Goal: Information Seeking & Learning: Learn about a topic

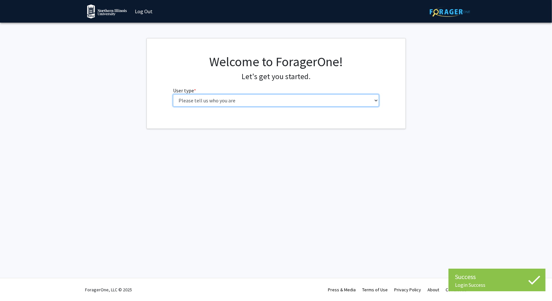
click at [345, 100] on select "Please tell us who you are Undergraduate Student Master's Student Doctoral Cand…" at bounding box center [276, 100] width 206 height 12
select select "1: undergrad"
click at [173, 94] on select "Please tell us who you are Undergraduate Student Master's Student Doctoral Cand…" at bounding box center [276, 100] width 206 height 12
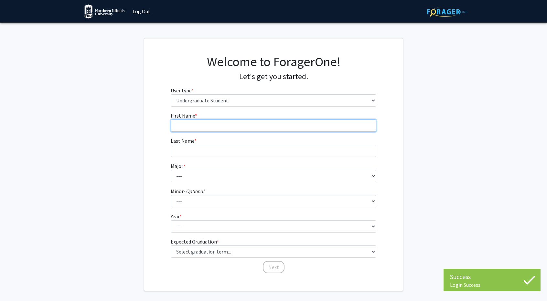
click at [302, 129] on input "First Name * required" at bounding box center [274, 126] width 206 height 12
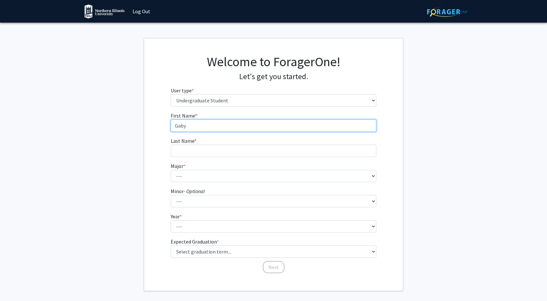
type input "Gaby"
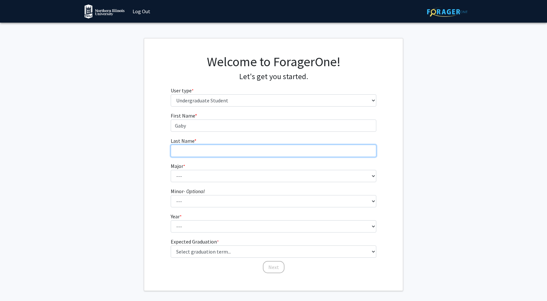
click at [299, 146] on input "Last Name * required" at bounding box center [274, 151] width 206 height 12
type input "[PERSON_NAME]"
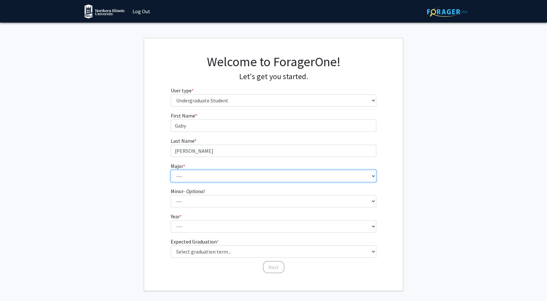
click at [297, 180] on select "--- Accountancy Actuarial Science Anthropology Art Art and Design Education Art…" at bounding box center [274, 176] width 206 height 12
select select "8: 1711"
click at [171, 170] on select "--- Accountancy Actuarial Science Anthropology Art Art and Design Education Art…" at bounding box center [274, 176] width 206 height 12
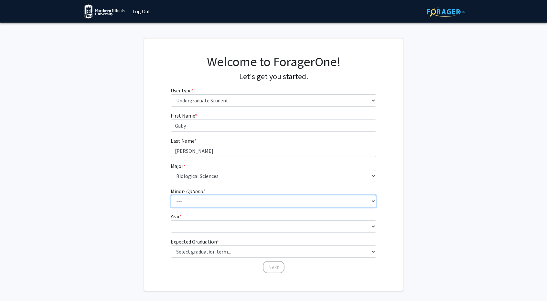
click at [196, 206] on select "--- Actuarial Science Addiction Studies Anthropology Art Art History and Visual…" at bounding box center [274, 201] width 206 height 12
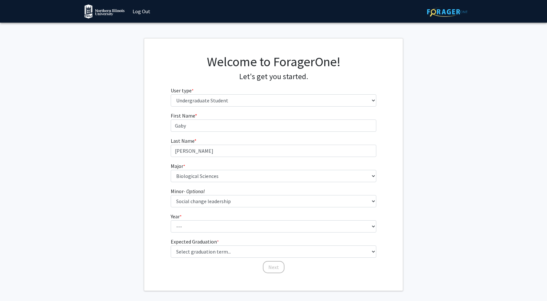
click at [369, 215] on fg-select "Year * required --- First-year Sophomore Junior Senior Postbaccalaureate Certif…" at bounding box center [274, 223] width 206 height 20
click at [366, 208] on form "First Name * required [PERSON_NAME] Last Name * required [PERSON_NAME] Major * …" at bounding box center [274, 190] width 206 height 156
click at [375, 207] on select "--- Actuarial Science Addiction Studies Anthropology Art Art History and Visual…" at bounding box center [274, 201] width 206 height 12
select select "0: null"
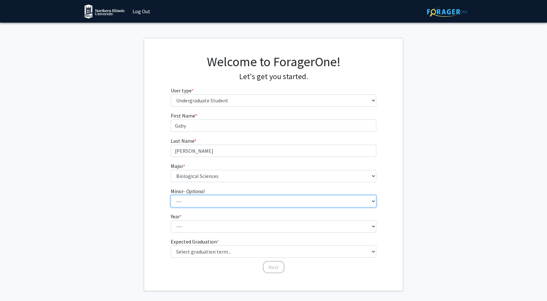
click at [171, 195] on select "--- Actuarial Science Addiction Studies Anthropology Art Art History and Visual…" at bounding box center [274, 201] width 206 height 12
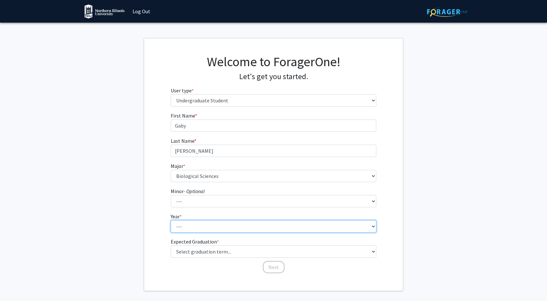
click at [201, 228] on select "--- First-year Sophomore Junior Senior Postbaccalaureate Certificate" at bounding box center [274, 226] width 206 height 12
select select "4: senior"
click at [171, 220] on select "--- First-year Sophomore Junior Senior Postbaccalaureate Certificate" at bounding box center [274, 226] width 206 height 12
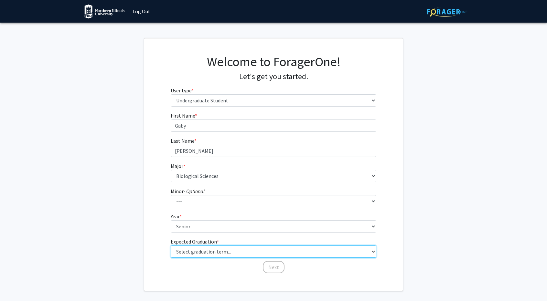
click at [207, 250] on select "Select graduation term... Spring 2025 Summer 2025 Fall 2025 Winter 2025 Spring …" at bounding box center [274, 252] width 206 height 12
select select "5: spring_2026"
click at [171, 246] on select "Select graduation term... Spring 2025 Summer 2025 Fall 2025 Winter 2025 Spring …" at bounding box center [274, 252] width 206 height 12
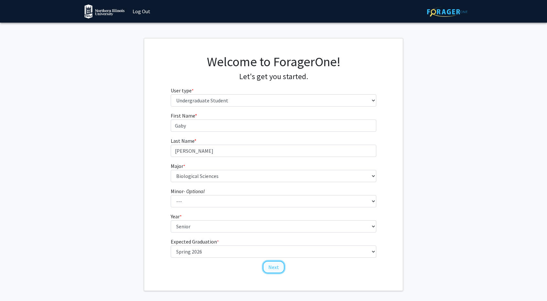
click at [269, 270] on button "Next" at bounding box center [274, 267] width 22 height 12
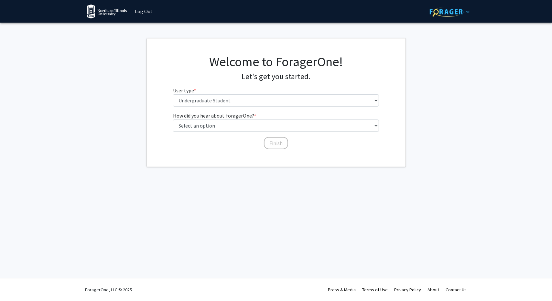
click at [264, 119] on fg-select "How did you hear about ForagerOne? * required Select an option Peer/student rec…" at bounding box center [276, 122] width 206 height 20
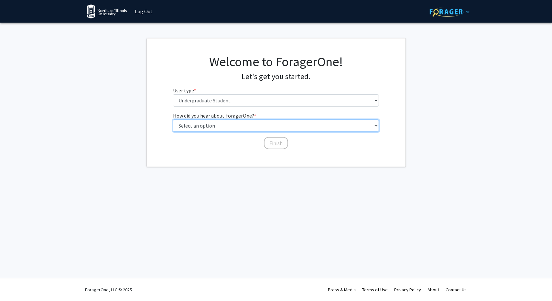
click at [275, 125] on select "Select an option Peer/student recommendation Faculty/staff recommendation Unive…" at bounding box center [276, 126] width 206 height 12
select select "1: peer_recommendation"
click at [173, 120] on select "Select an option Peer/student recommendation Faculty/staff recommendation Unive…" at bounding box center [276, 126] width 206 height 12
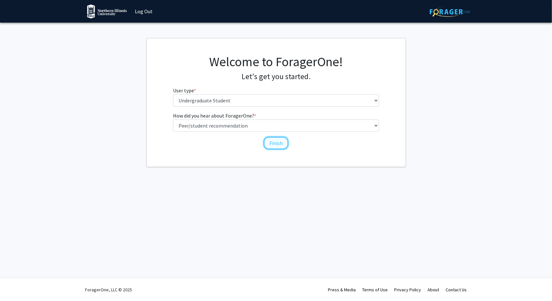
click at [275, 143] on button "Finish" at bounding box center [276, 143] width 24 height 12
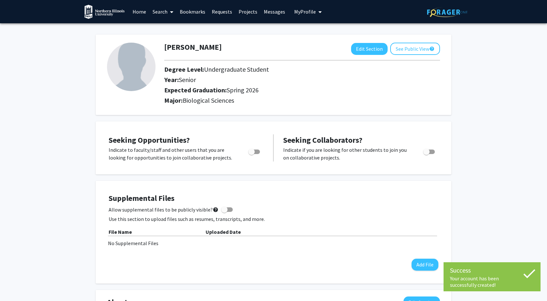
click at [255, 152] on span "Toggle" at bounding box center [254, 152] width 12 height 5
click at [251, 154] on input "Are you actively seeking opportunities?" at bounding box center [251, 154] width 0 height 0
checkbox input "true"
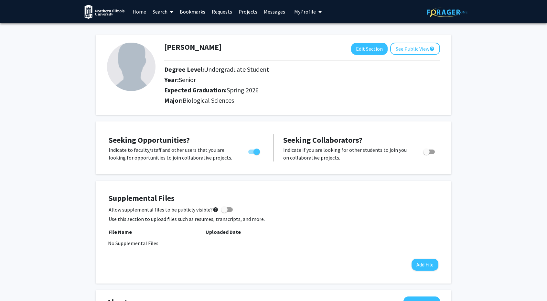
click at [141, 18] on link "Home" at bounding box center [139, 11] width 20 height 23
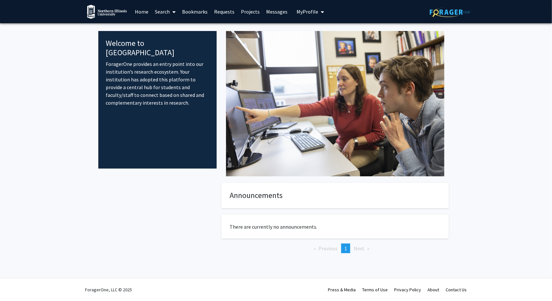
click at [160, 14] on link "Search" at bounding box center [165, 11] width 27 height 23
click at [175, 40] on span "Students" at bounding box center [171, 42] width 39 height 13
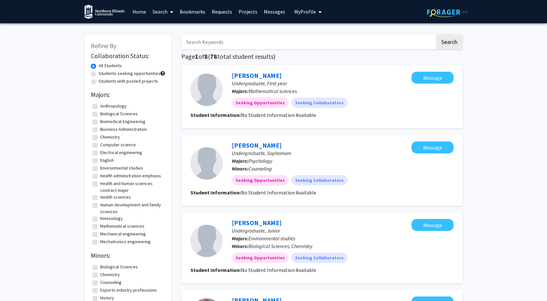
click at [242, 12] on link "Projects" at bounding box center [247, 11] width 25 height 23
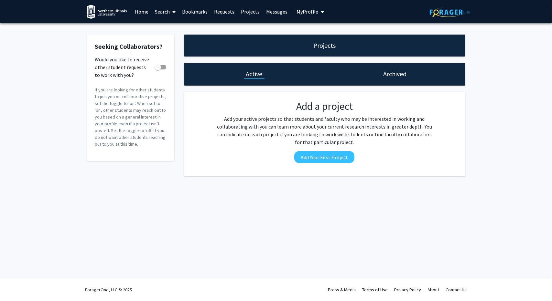
click at [237, 13] on link "Projects" at bounding box center [249, 11] width 25 height 23
click at [252, 15] on link "Projects" at bounding box center [249, 11] width 25 height 23
click at [235, 12] on link "Requests" at bounding box center [224, 11] width 27 height 23
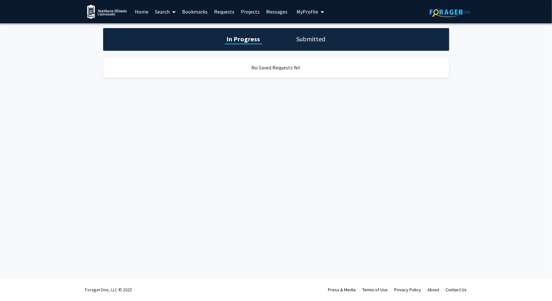
click at [199, 6] on link "Bookmarks" at bounding box center [195, 11] width 32 height 23
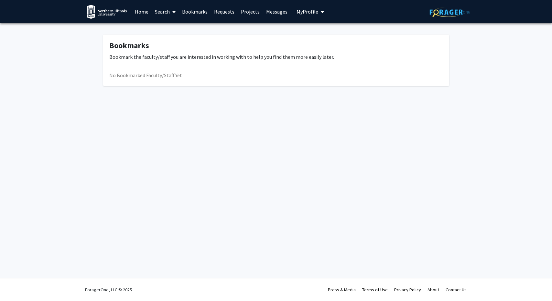
click at [164, 6] on link "Search" at bounding box center [165, 11] width 27 height 23
click at [168, 24] on span "Faculty/Staff" at bounding box center [175, 29] width 47 height 13
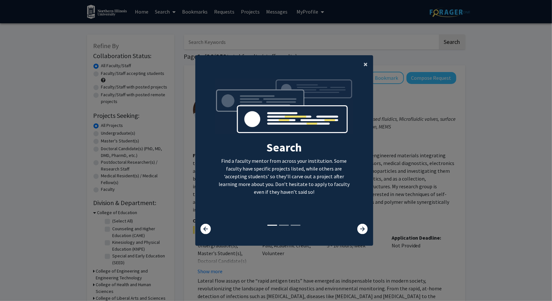
click at [360, 62] on button "×" at bounding box center [365, 64] width 15 height 18
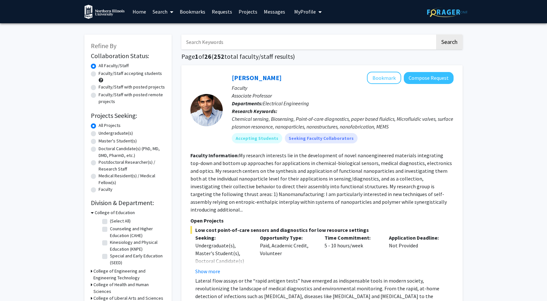
click at [118, 131] on label "Undergraduate(s)" at bounding box center [116, 133] width 34 height 7
click at [103, 131] on input "Undergraduate(s)" at bounding box center [101, 132] width 4 height 4
radio input "true"
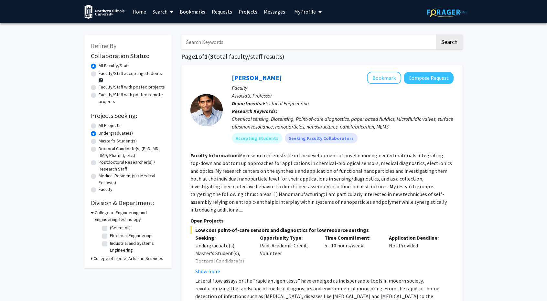
click at [105, 130] on label "Undergraduate(s)" at bounding box center [116, 133] width 34 height 7
click at [103, 130] on input "Undergraduate(s)" at bounding box center [101, 132] width 4 height 4
click at [109, 122] on label "All Projects" at bounding box center [110, 125] width 22 height 7
click at [103, 122] on input "All Projects" at bounding box center [101, 124] width 4 height 4
radio input "true"
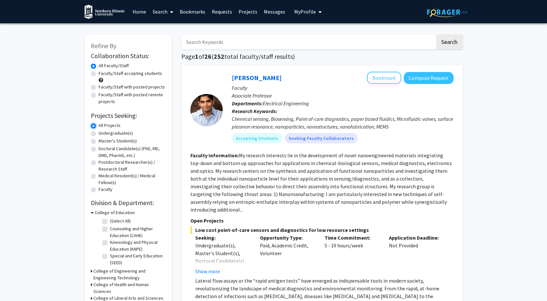
scroll to position [100, 0]
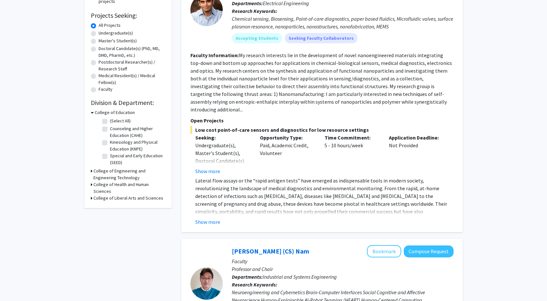
click at [139, 199] on h3 "College of Liberal Arts and Sciences" at bounding box center [128, 198] width 70 height 7
click at [145, 222] on label "Biological Sciences" at bounding box center [128, 222] width 37 height 7
click at [114, 222] on input "Biological Sciences" at bounding box center [112, 221] width 4 height 4
checkbox input "true"
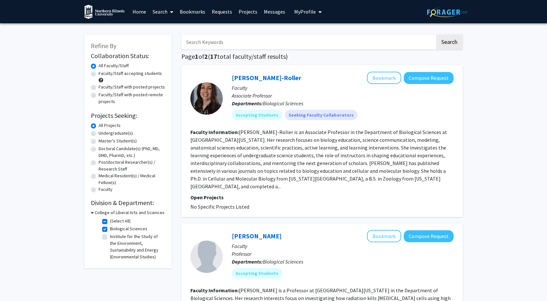
click at [124, 230] on label "Biological Sciences" at bounding box center [128, 229] width 37 height 7
click at [114, 230] on input "Biological Sciences" at bounding box center [112, 228] width 4 height 4
checkbox input "false"
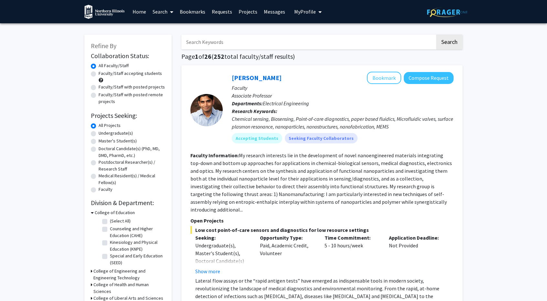
drag, startPoint x: 124, startPoint y: 230, endPoint x: 152, endPoint y: 220, distance: 29.9
click at [152, 220] on fg-checkbox-list "(Select All) (Select All) Counseling and Higher Education (CAHE) Counseling and…" at bounding box center [132, 242] width 65 height 52
click at [133, 296] on h3 "College of Liberal Arts and Sciences" at bounding box center [128, 298] width 70 height 7
click at [92, 13] on img at bounding box center [104, 12] width 40 height 15
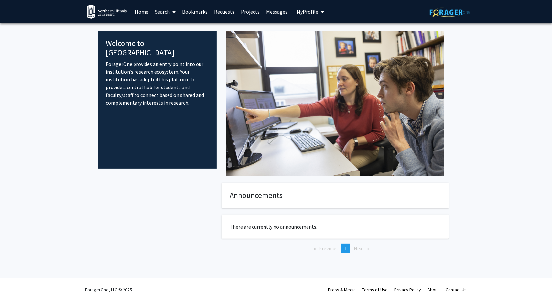
click at [168, 10] on link "Search" at bounding box center [165, 11] width 27 height 23
click at [188, 31] on span "Faculty/Staff" at bounding box center [175, 29] width 47 height 13
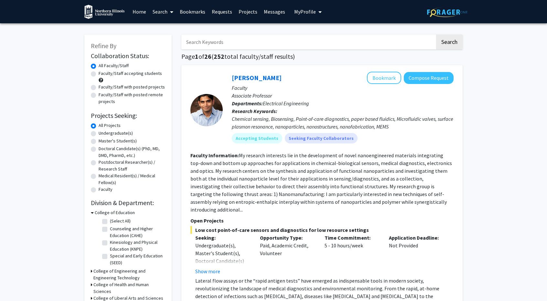
click at [165, 17] on link "Search" at bounding box center [162, 11] width 27 height 23
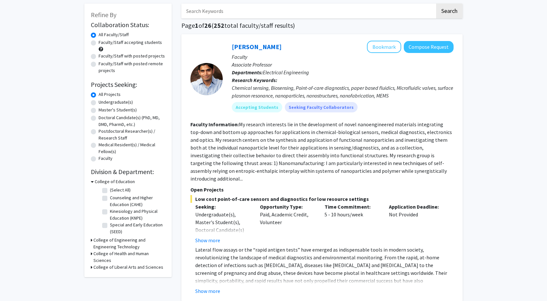
scroll to position [46, 0]
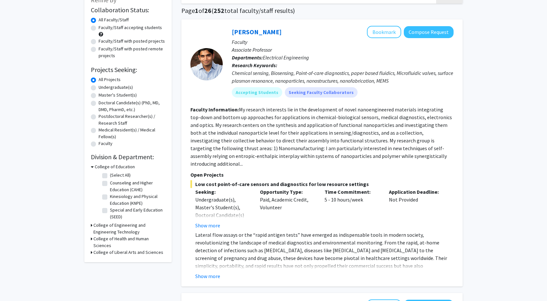
click at [127, 254] on h3 "College of Liberal Arts and Sciences" at bounding box center [128, 252] width 70 height 7
click at [110, 277] on label "Biological Sciences" at bounding box center [128, 276] width 37 height 7
click at [110, 277] on input "Biological Sciences" at bounding box center [112, 275] width 4 height 4
checkbox input "true"
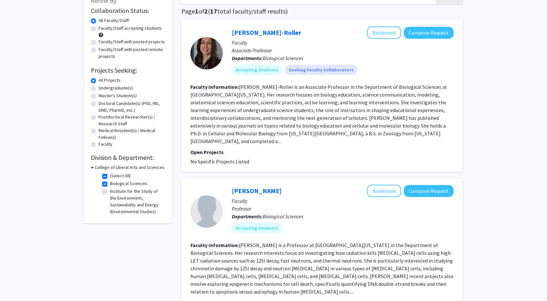
scroll to position [47, 0]
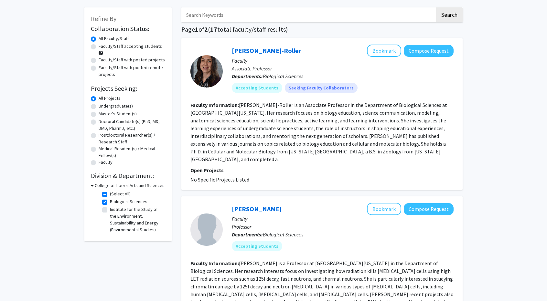
scroll to position [0, 0]
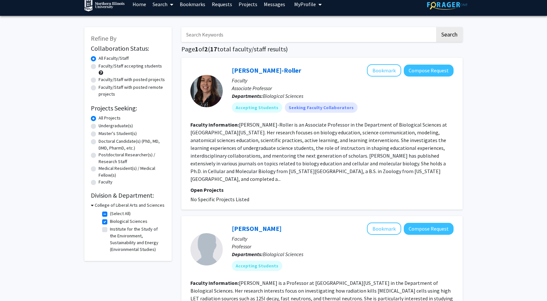
scroll to position [10, 0]
